Goal: Information Seeking & Learning: Learn about a topic

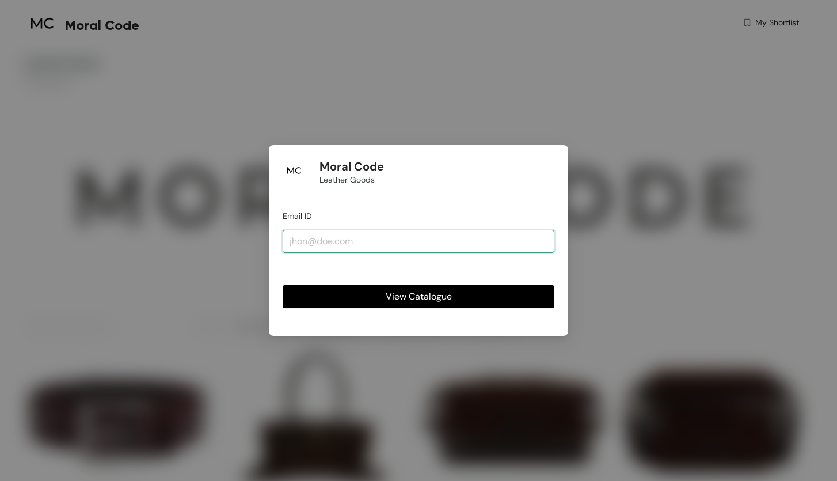
click at [388, 242] on input "email" at bounding box center [419, 241] width 272 height 23
type input "a"
type input "[PERSON_NAME][EMAIL_ADDRESS][DOMAIN_NAME]"
click at [419, 297] on button "View Catalogue" at bounding box center [419, 296] width 272 height 23
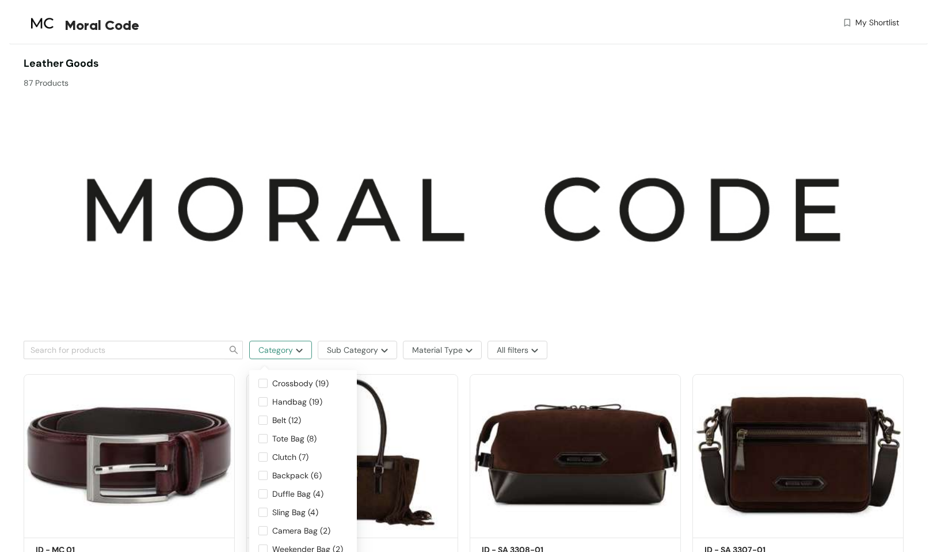
click at [284, 355] on span "Category" at bounding box center [276, 350] width 35 height 13
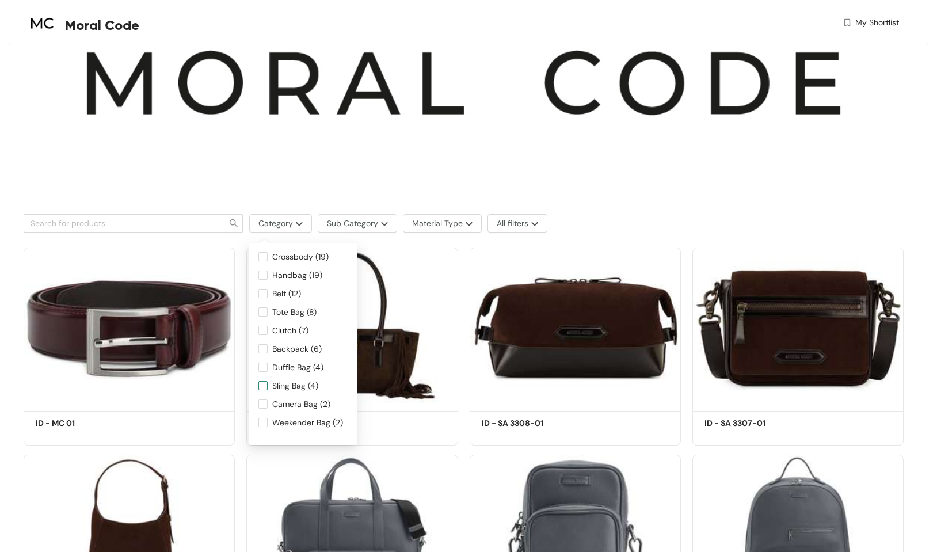
scroll to position [127, 0]
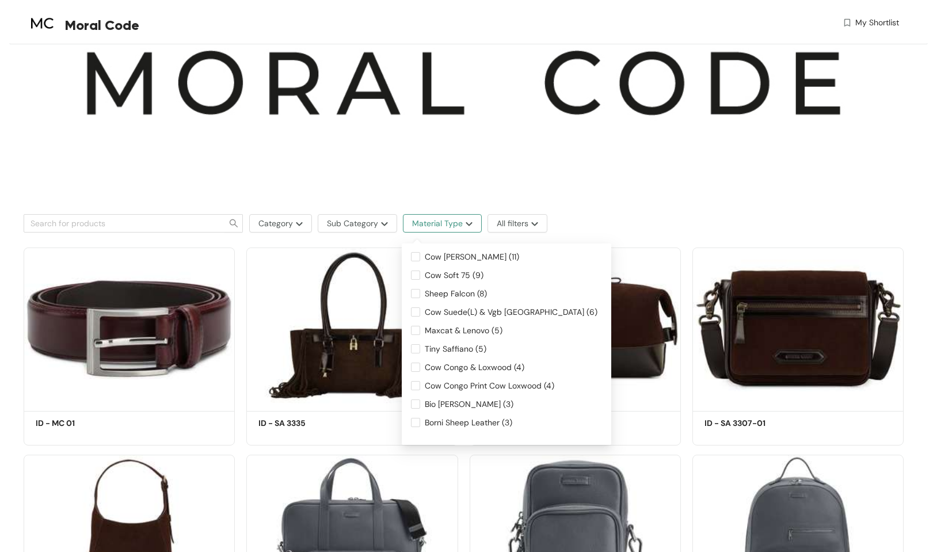
click at [424, 226] on span "Material Type" at bounding box center [437, 223] width 51 height 13
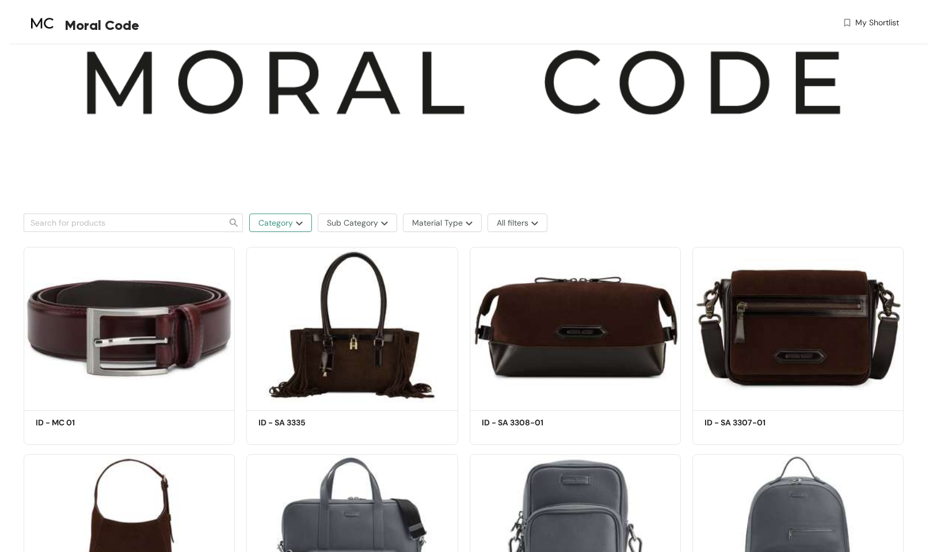
click at [284, 223] on span "Category" at bounding box center [276, 223] width 35 height 13
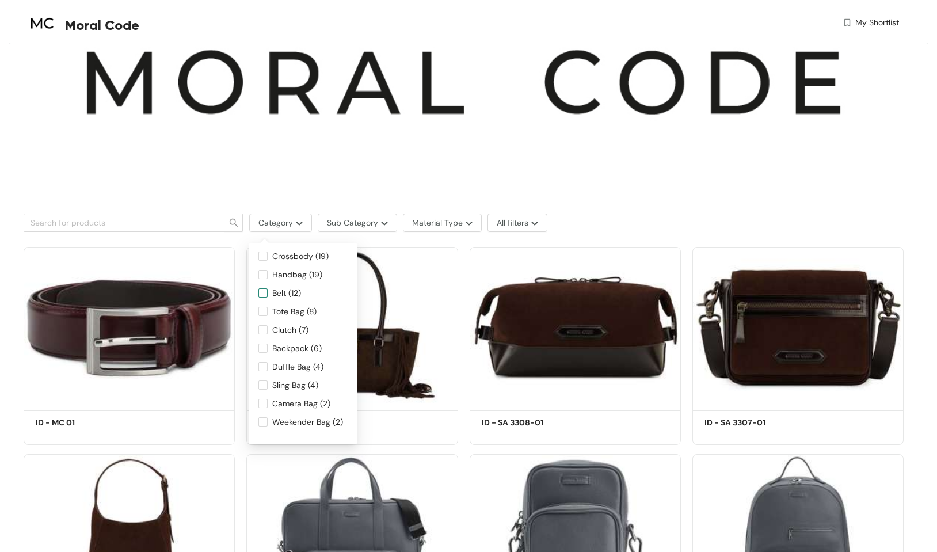
click at [267, 296] on input "Belt (12)" at bounding box center [263, 292] width 9 height 9
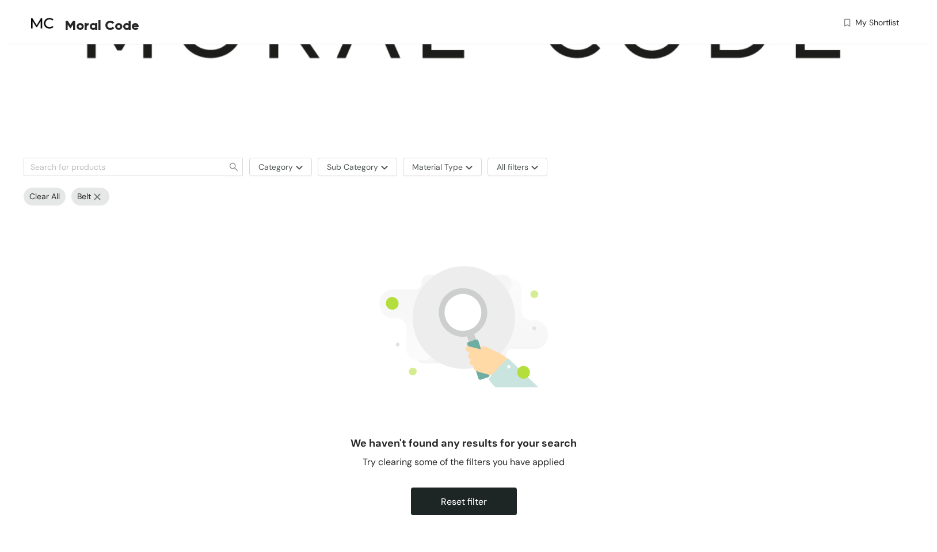
scroll to position [183, 0]
click at [461, 480] on span "Reset filter" at bounding box center [464, 502] width 46 height 14
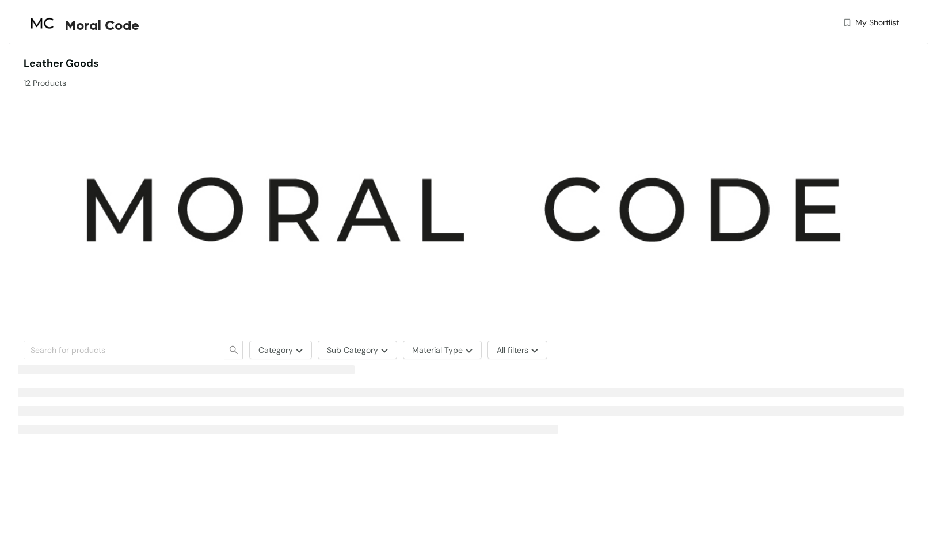
scroll to position [0, 0]
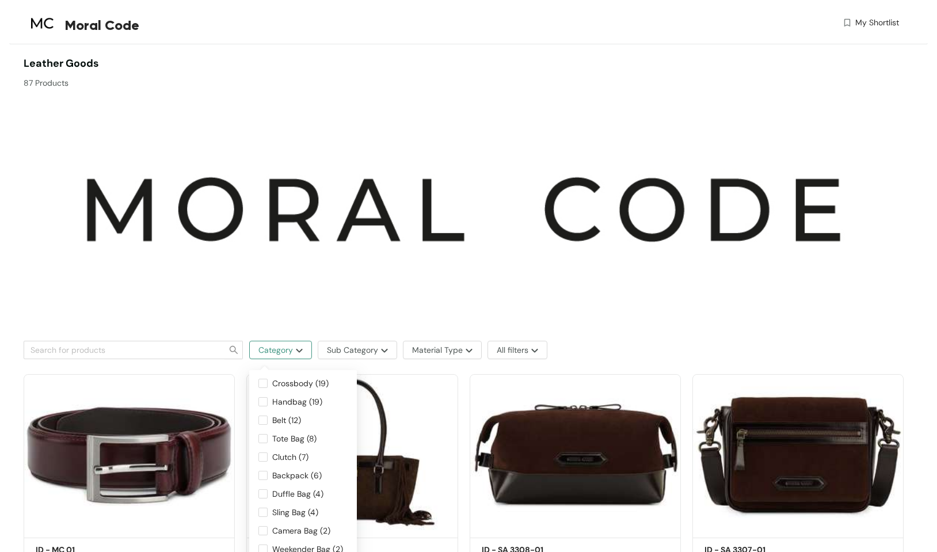
click at [292, 349] on span "Category" at bounding box center [276, 350] width 35 height 13
click at [265, 420] on input "Belt (12)" at bounding box center [263, 420] width 9 height 9
checkbox input "true"
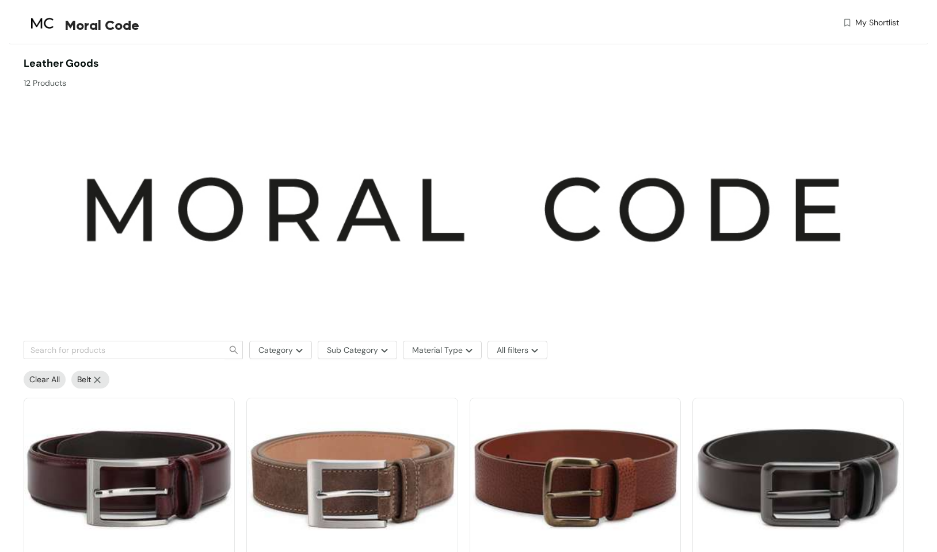
click at [101, 377] on img at bounding box center [97, 380] width 13 height 7
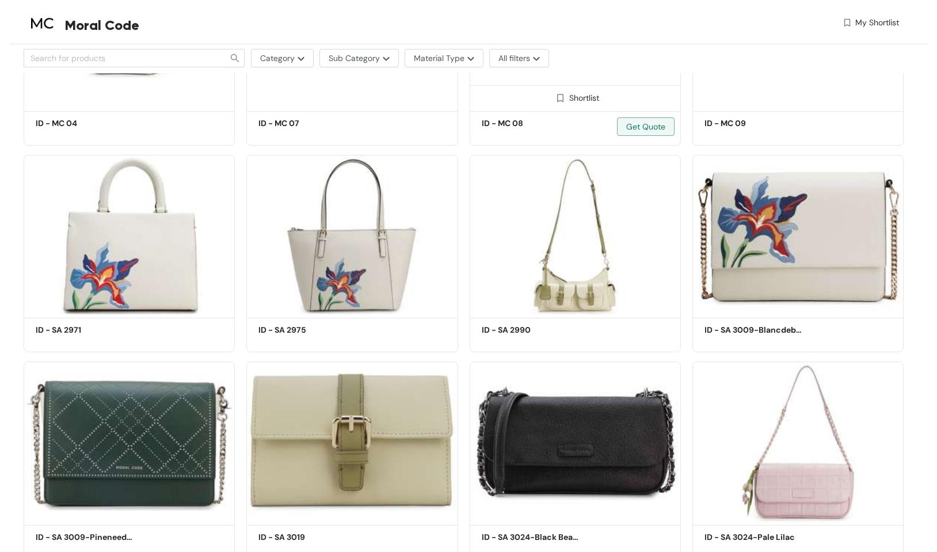
scroll to position [2092, 0]
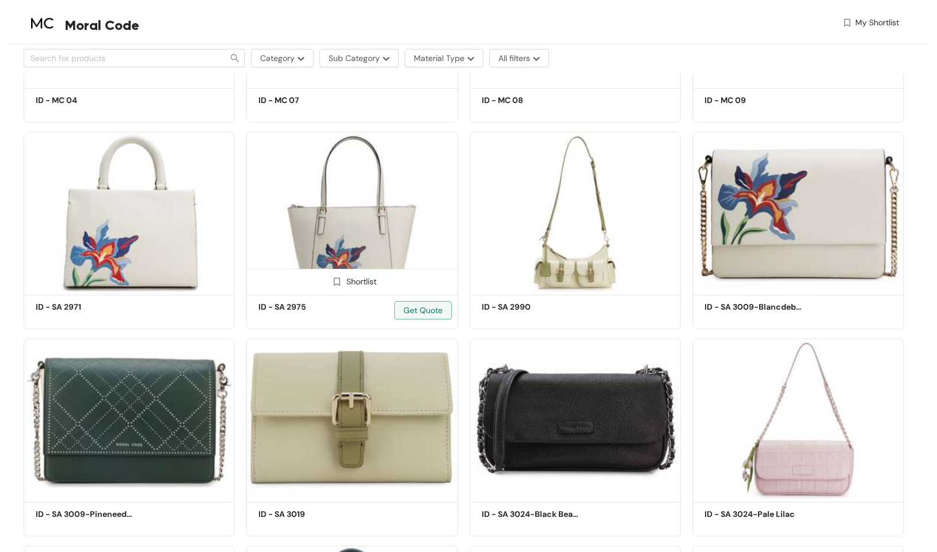
click at [393, 241] on img at bounding box center [351, 211] width 211 height 159
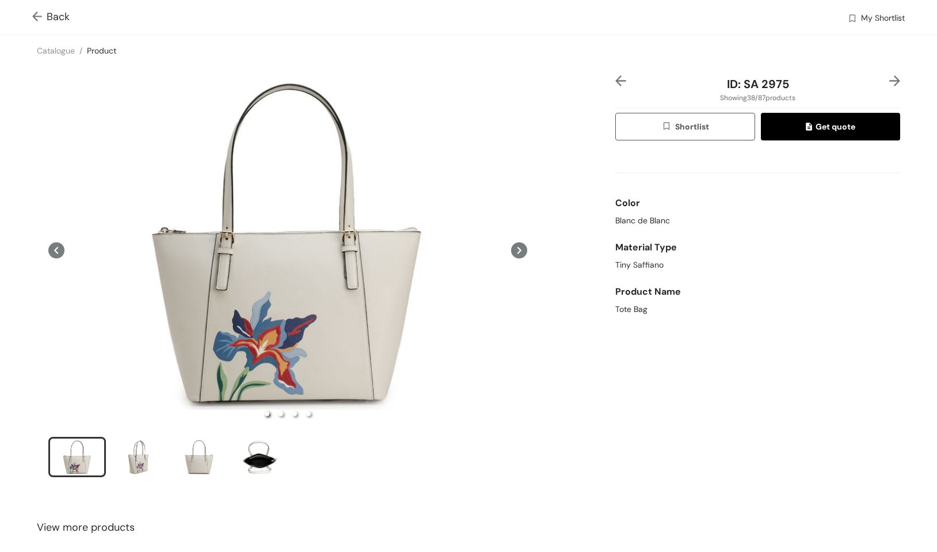
click at [837, 83] on img at bounding box center [895, 80] width 11 height 11
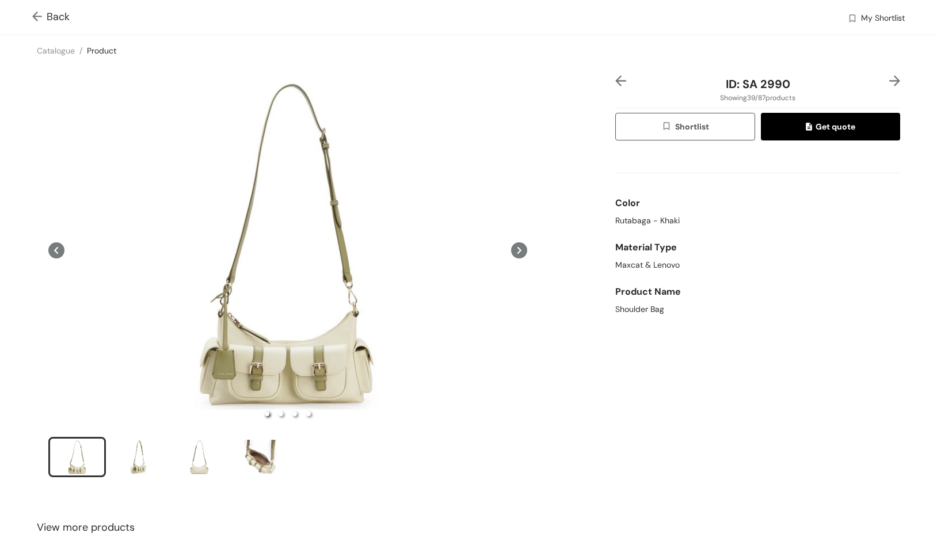
click at [618, 82] on img at bounding box center [621, 80] width 11 height 11
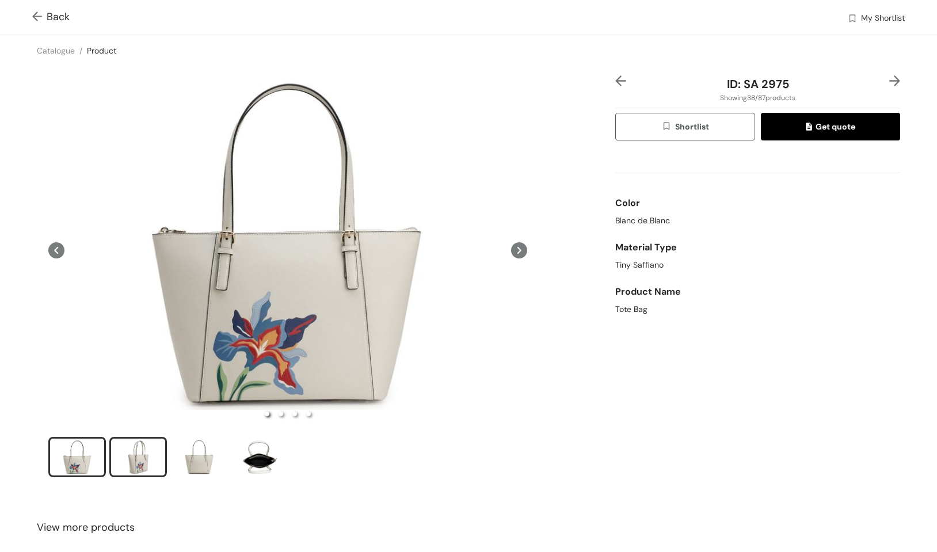
click at [142, 469] on div "slide item 2" at bounding box center [138, 457] width 52 height 35
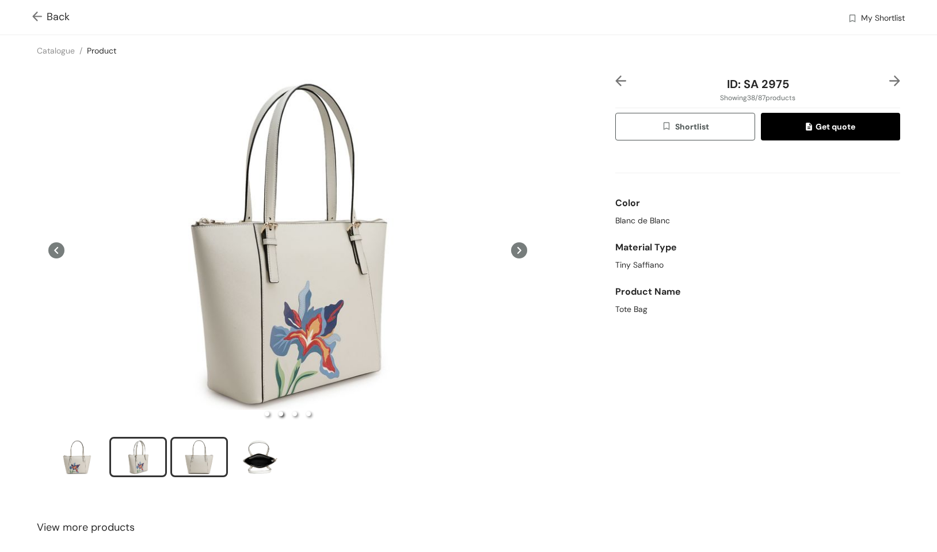
click at [199, 462] on div "slide item 3" at bounding box center [199, 457] width 52 height 35
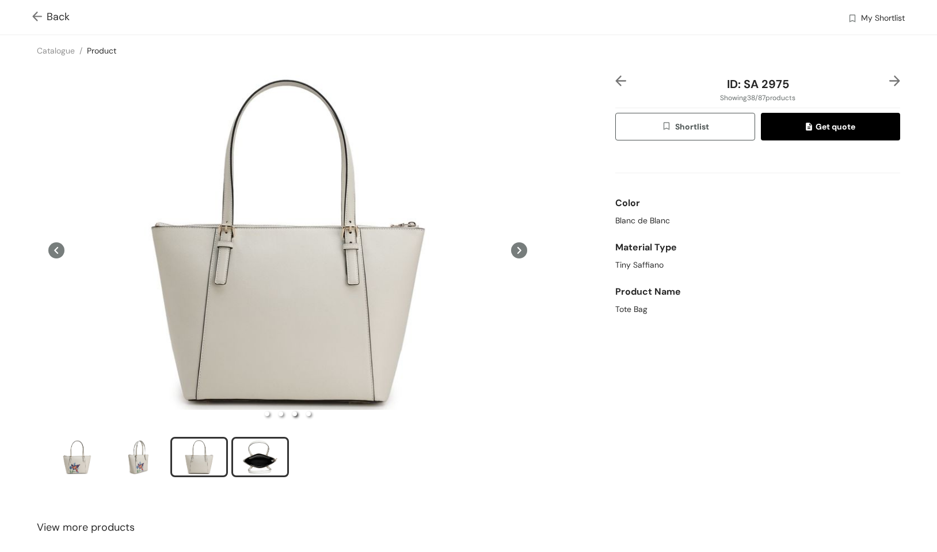
click at [256, 465] on div "slide item 4" at bounding box center [260, 457] width 52 height 35
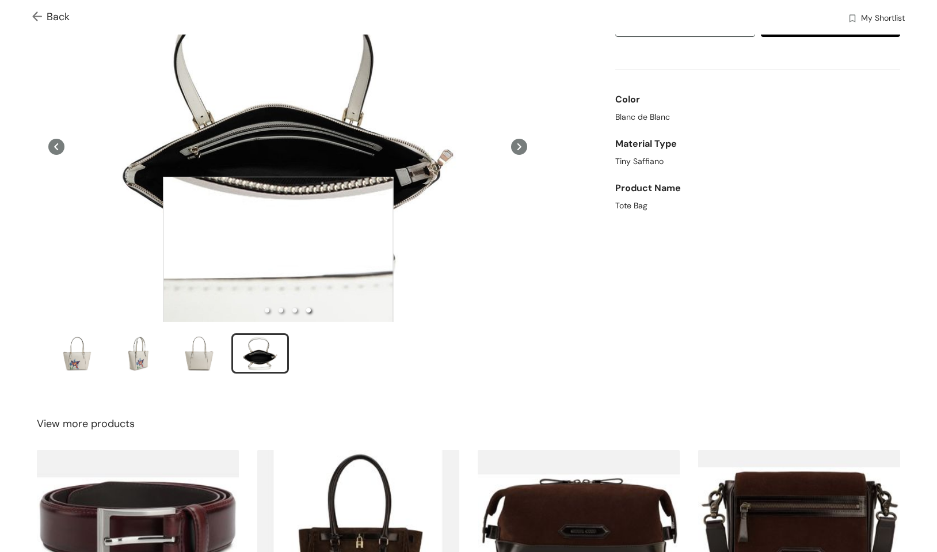
scroll to position [279, 0]
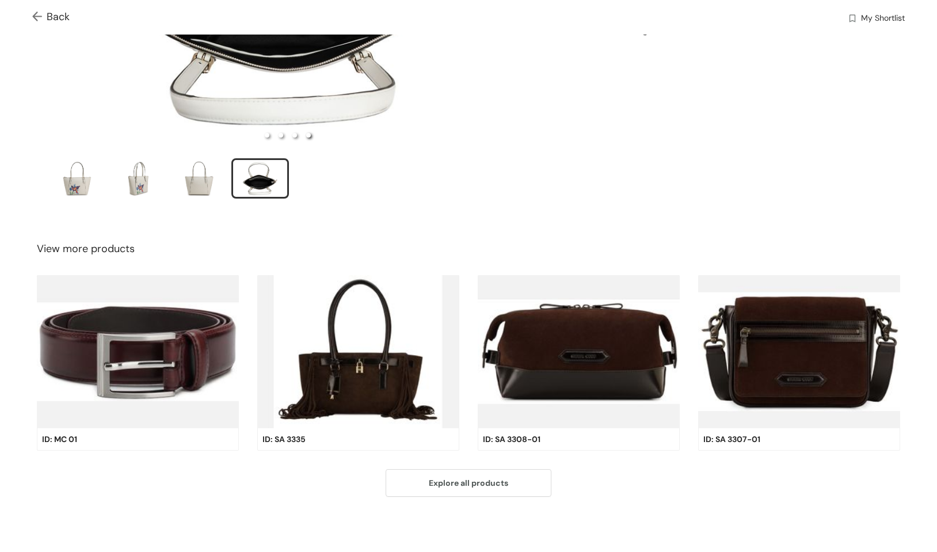
click at [375, 359] on img at bounding box center [358, 351] width 202 height 153
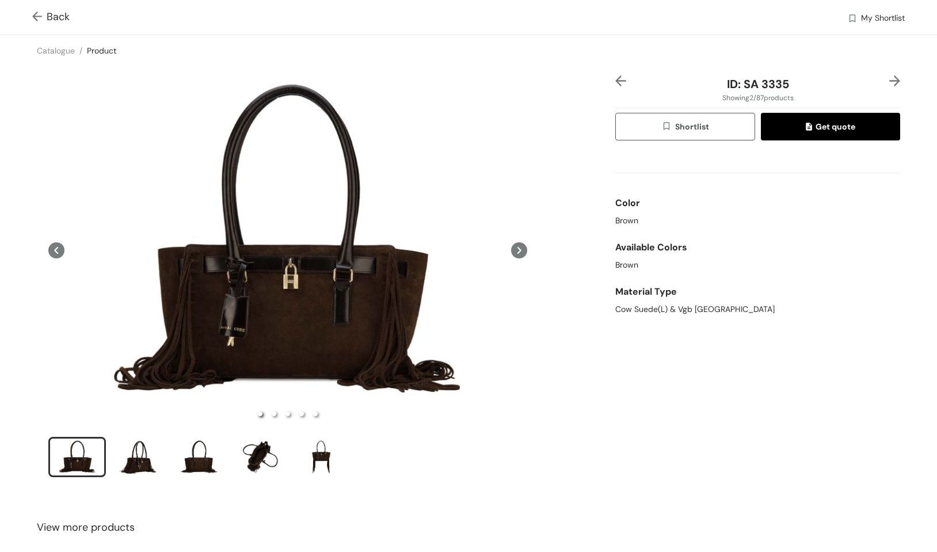
scroll to position [0, 0]
click at [139, 464] on div "slide item 2" at bounding box center [138, 457] width 52 height 35
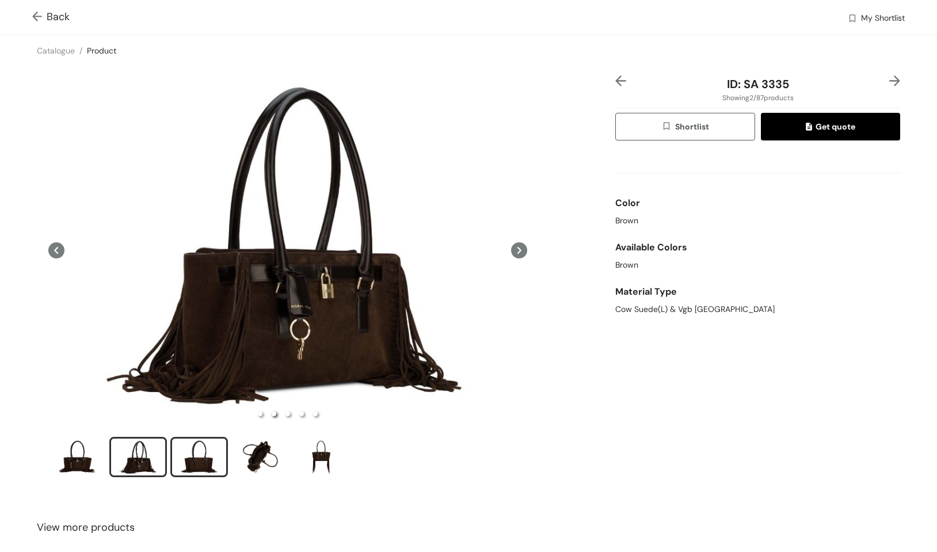
click at [208, 464] on div "slide item 3" at bounding box center [199, 457] width 52 height 35
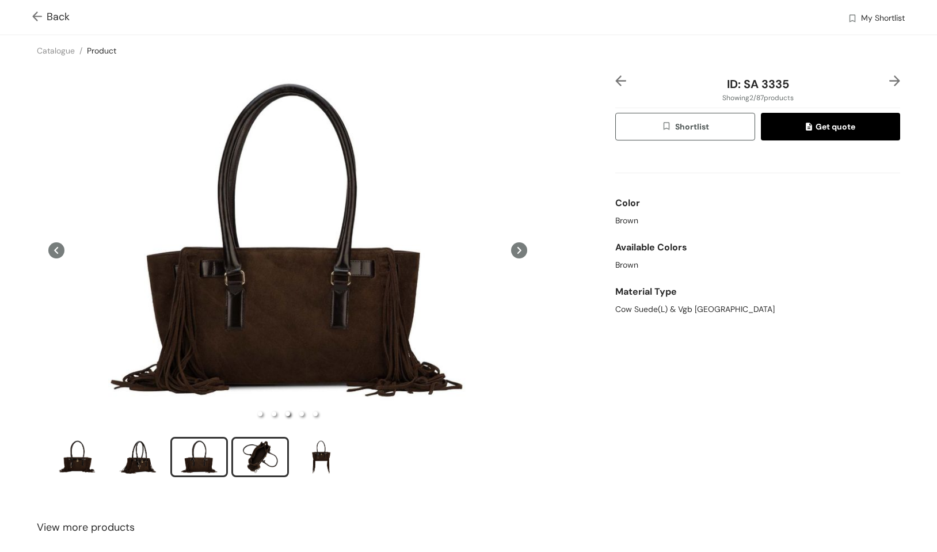
click at [256, 454] on div "slide item 4" at bounding box center [260, 457] width 52 height 35
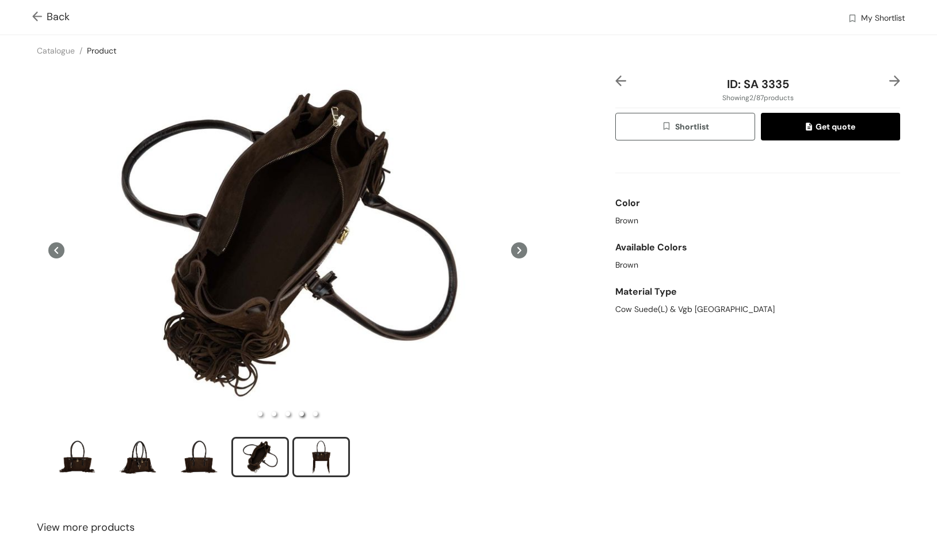
click at [329, 463] on div "slide item 5" at bounding box center [321, 457] width 52 height 35
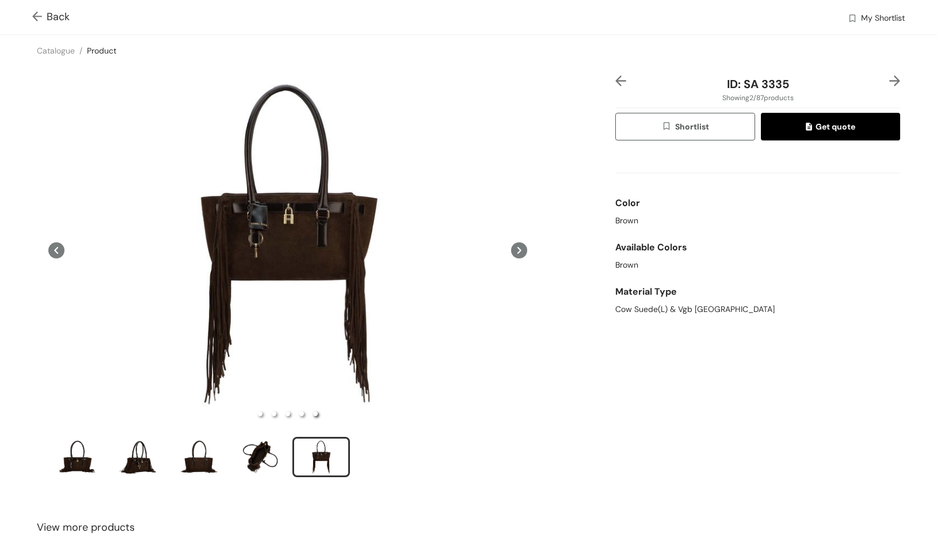
click at [518, 252] on icon at bounding box center [519, 250] width 16 height 16
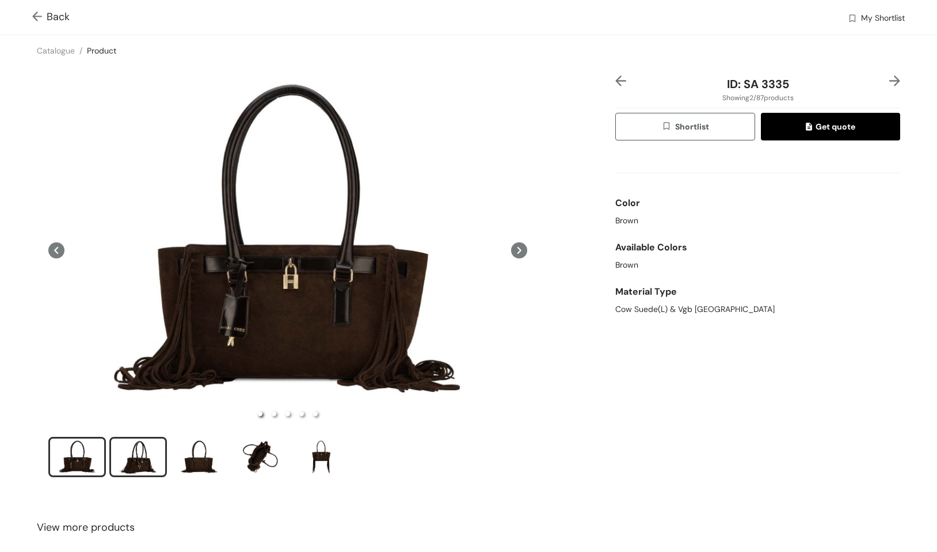
click at [136, 468] on div "slide item 2" at bounding box center [138, 457] width 52 height 35
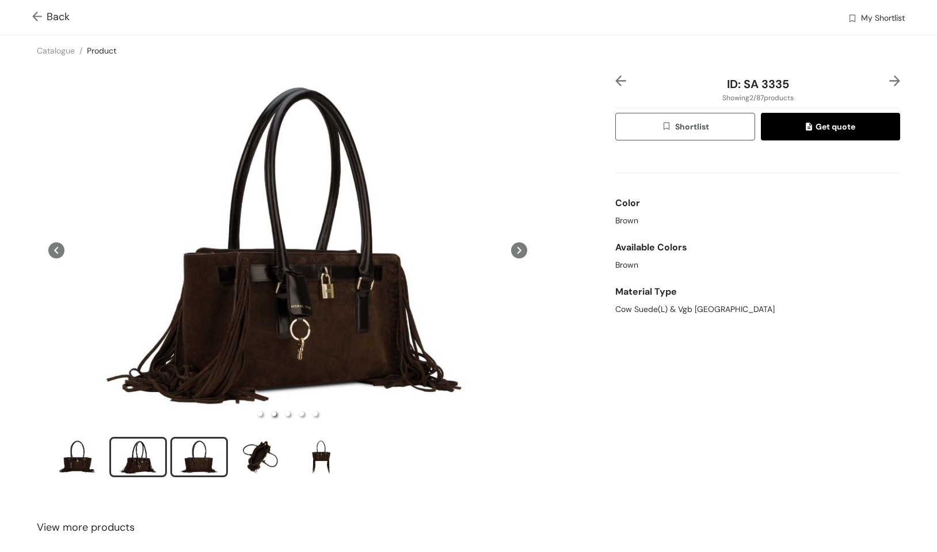
click at [191, 461] on div "slide item 3" at bounding box center [199, 457] width 52 height 35
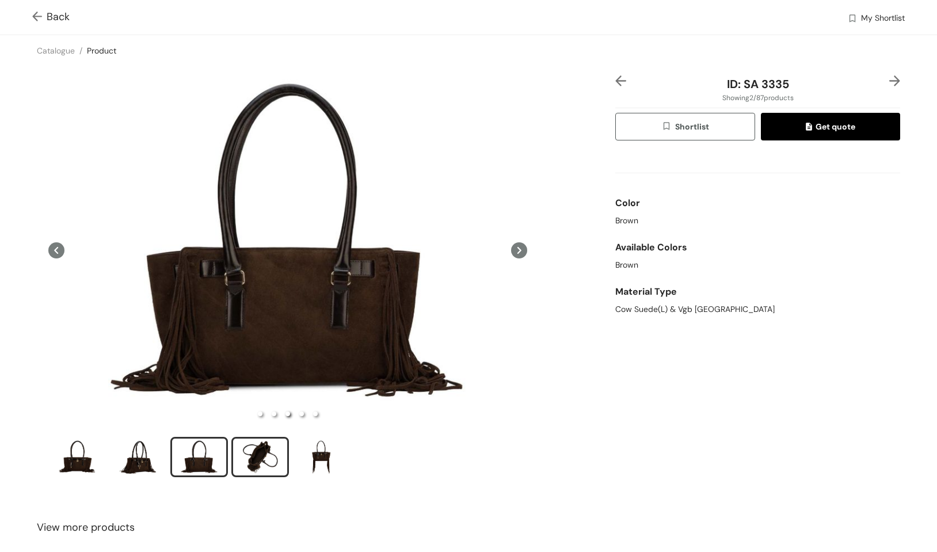
click at [253, 453] on div "slide item 4" at bounding box center [260, 457] width 52 height 35
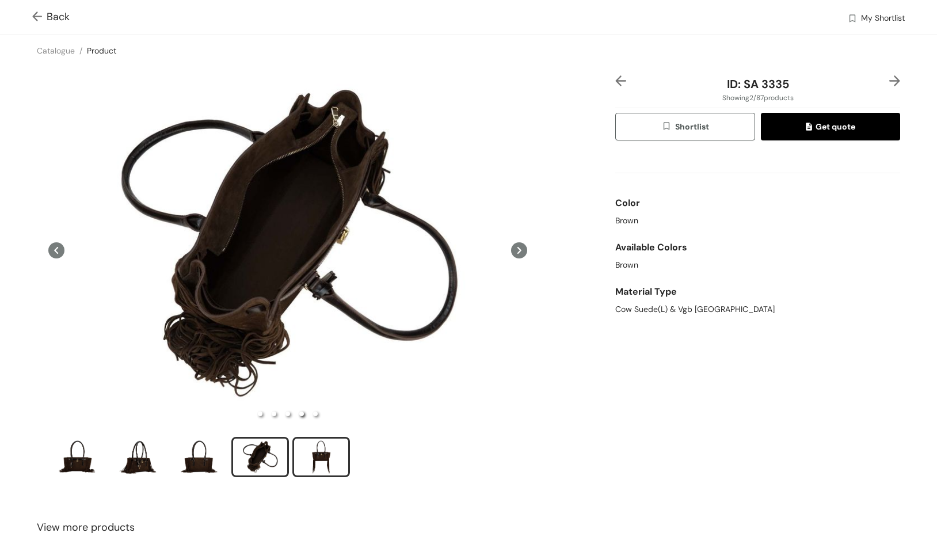
click at [314, 459] on div "slide item 5" at bounding box center [321, 457] width 52 height 35
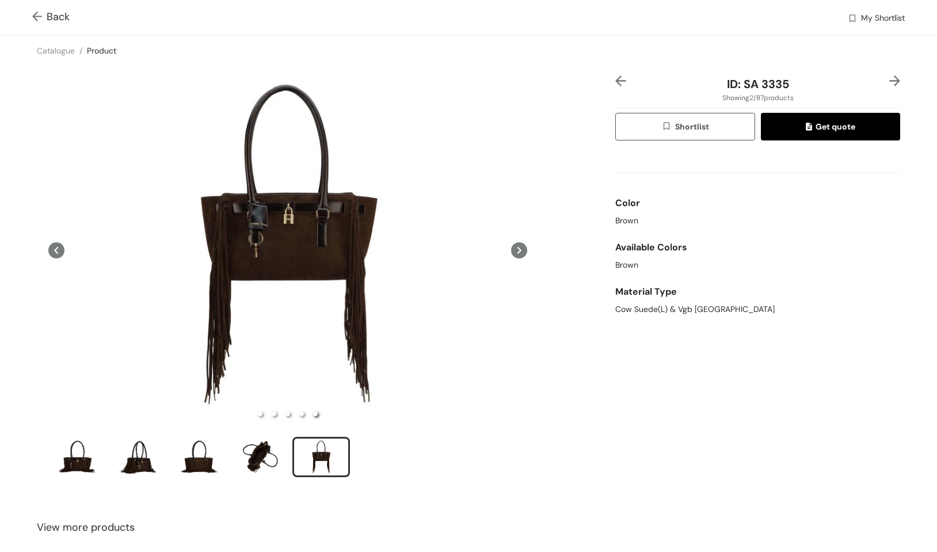
click at [837, 78] on img at bounding box center [895, 80] width 11 height 11
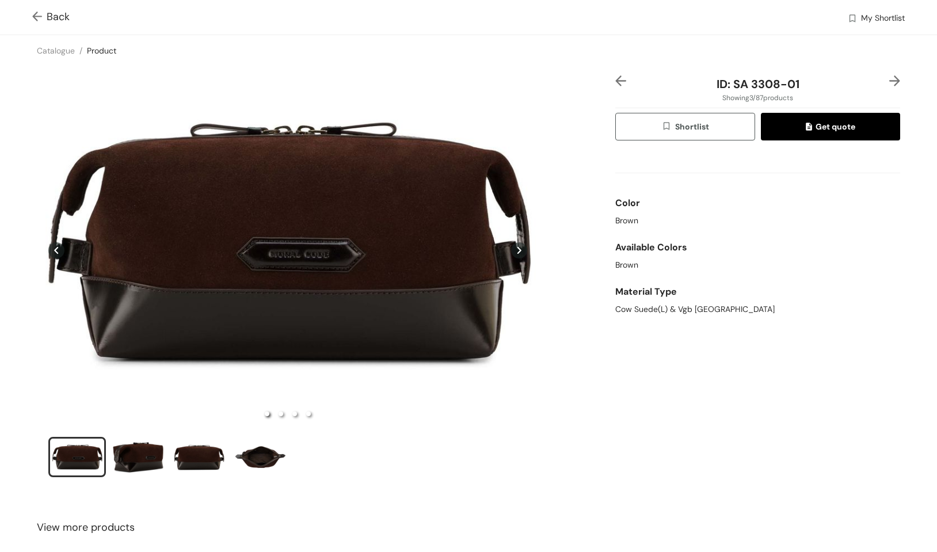
click at [58, 18] on span "Back" at bounding box center [50, 17] width 37 height 16
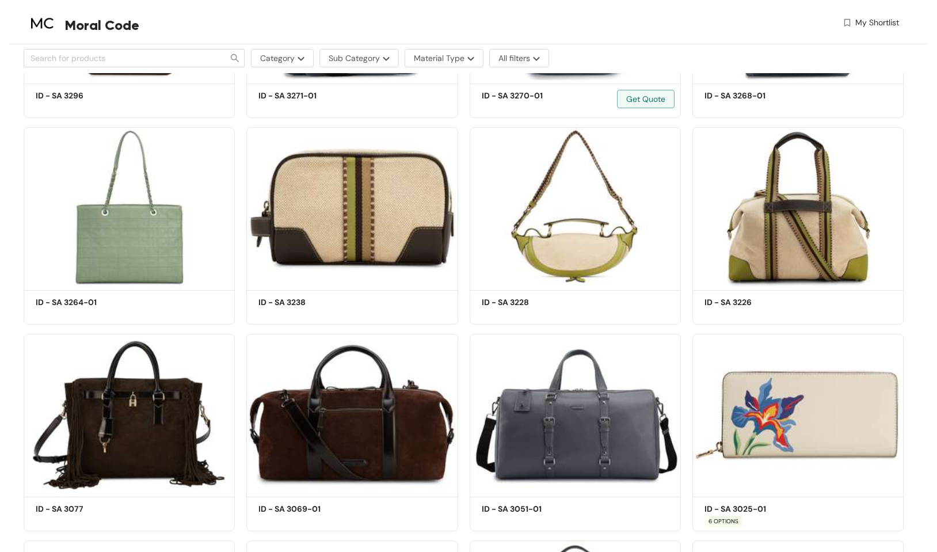
scroll to position [756, 0]
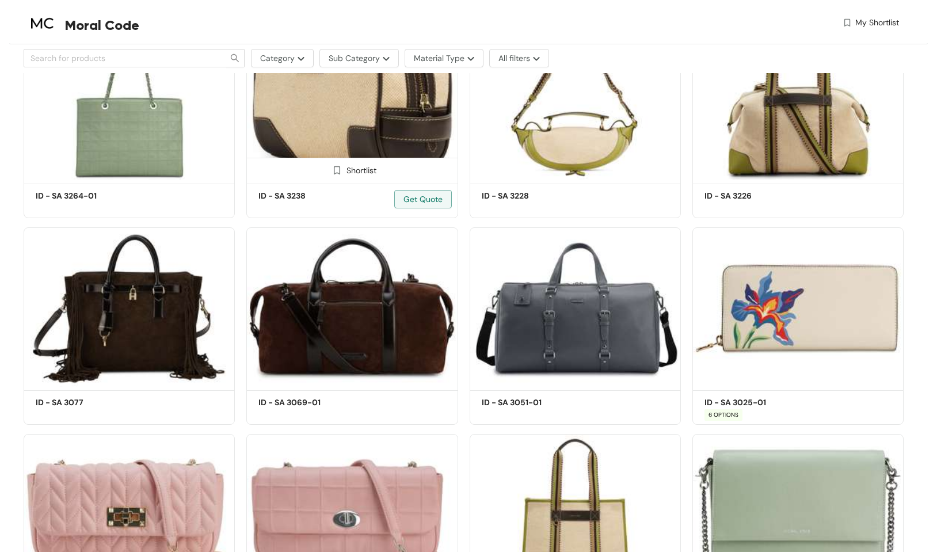
click at [375, 109] on img at bounding box center [351, 100] width 211 height 159
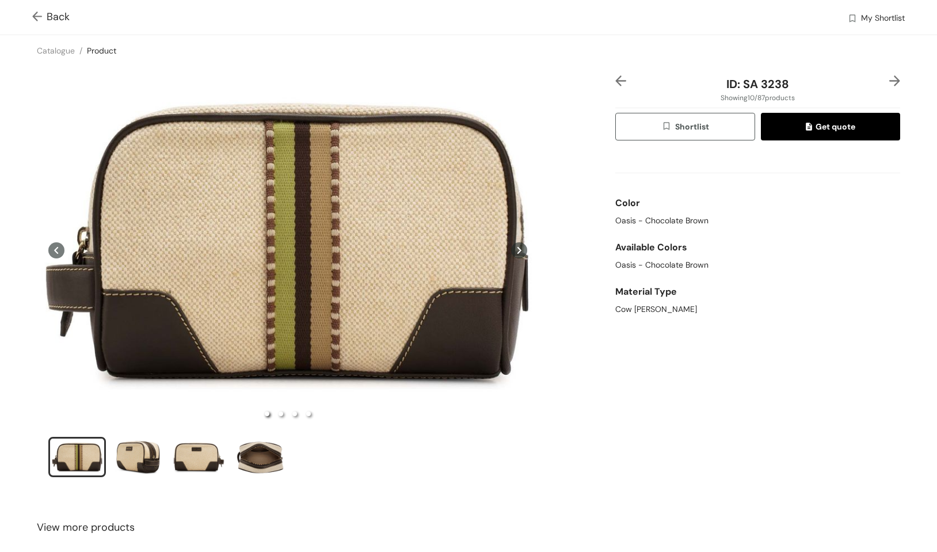
click at [519, 251] on icon at bounding box center [519, 250] width 16 height 16
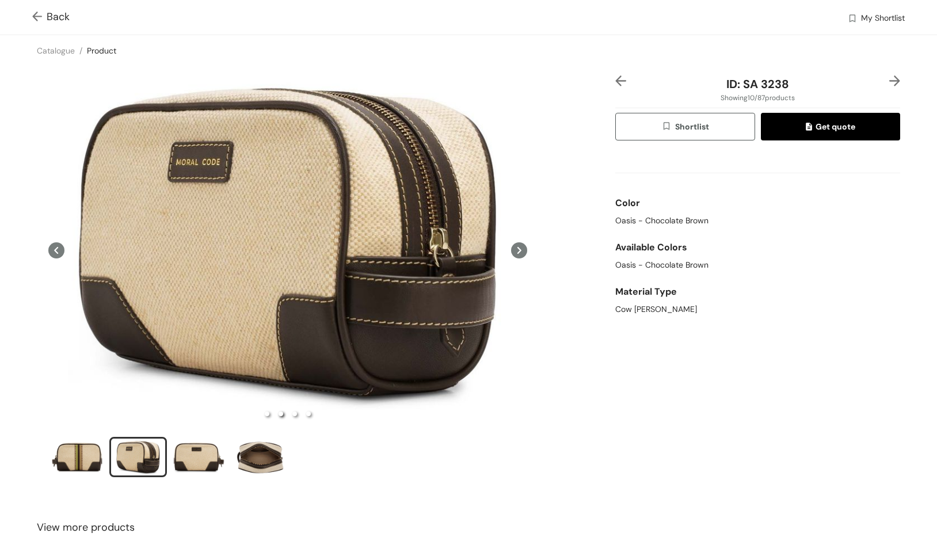
click at [519, 251] on icon at bounding box center [519, 250] width 16 height 16
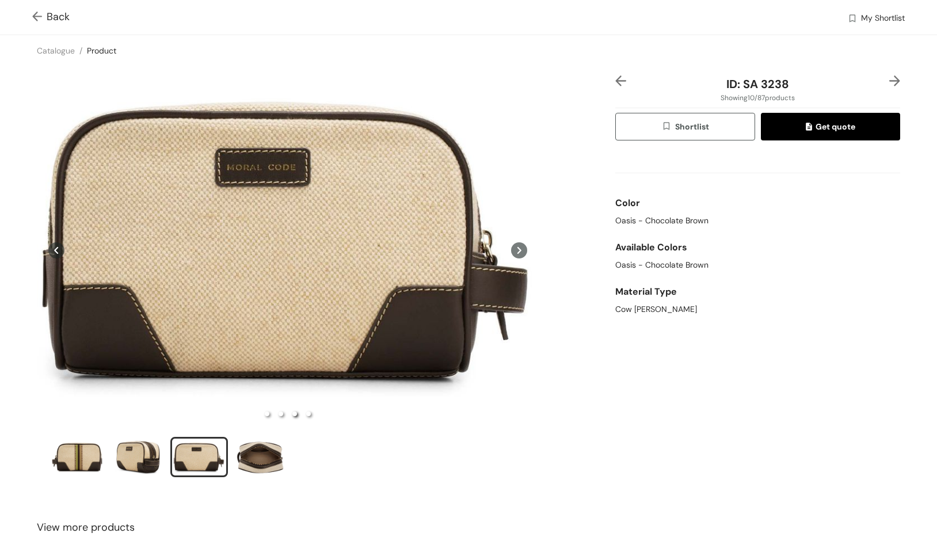
click at [519, 251] on icon at bounding box center [519, 250] width 16 height 16
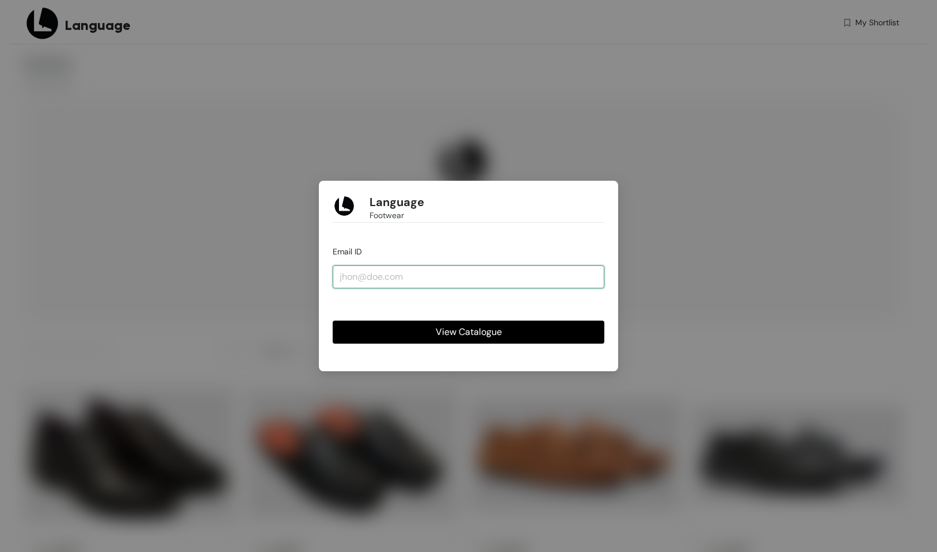
click at [416, 280] on input "email" at bounding box center [469, 276] width 272 height 23
type input "[PERSON_NAME][EMAIL_ADDRESS][DOMAIN_NAME]"
click at [469, 332] on button "View Catalogue" at bounding box center [469, 332] width 272 height 23
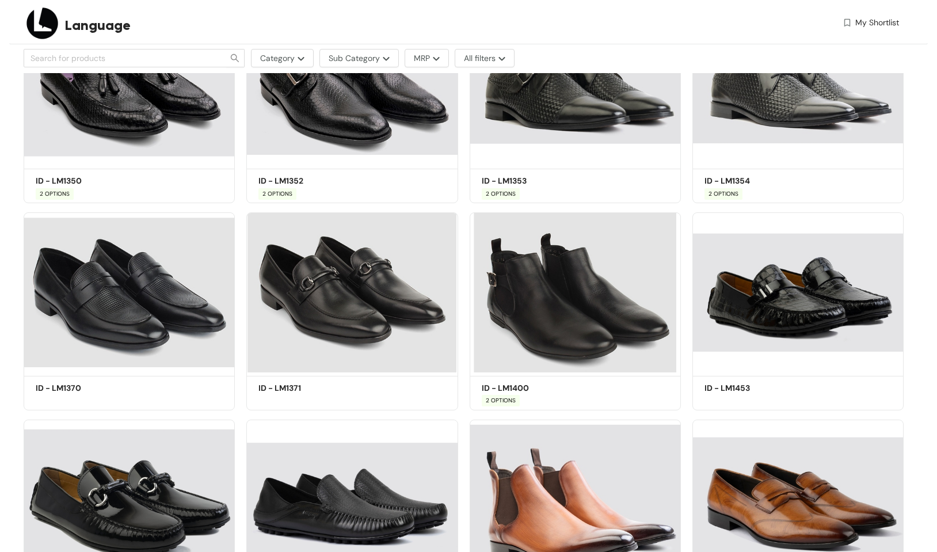
scroll to position [1227, 0]
